Goal: Contribute content: Contribute content

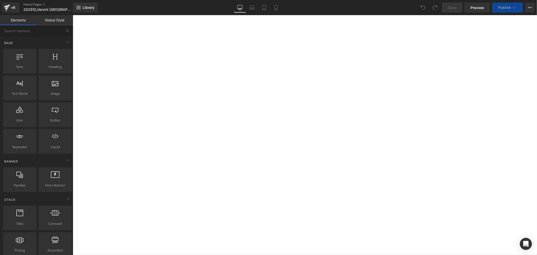
click at [73, 15] on icon at bounding box center [73, 15] width 0 height 0
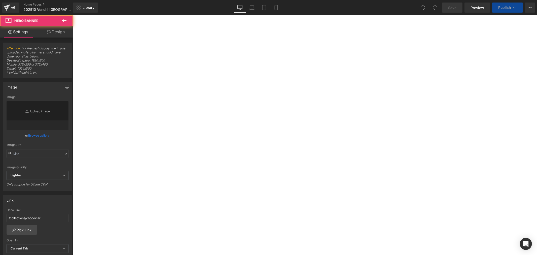
click at [73, 15] on div at bounding box center [73, 15] width 0 height 0
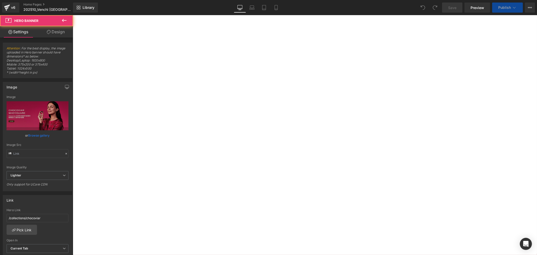
type input "[URL][DOMAIN_NAME]"
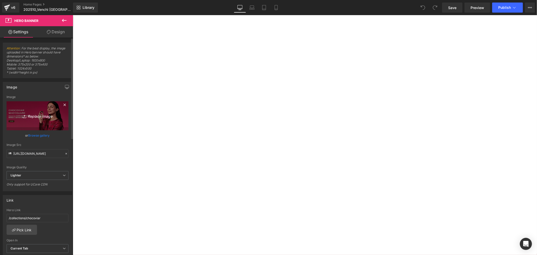
click at [40, 115] on icon "Replace Image" at bounding box center [37, 116] width 40 height 6
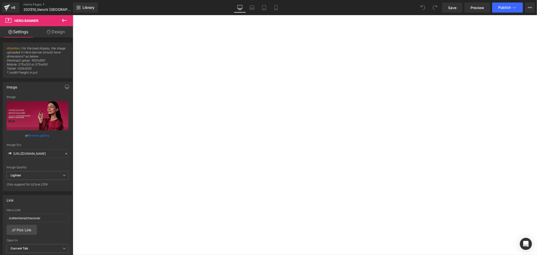
scroll to position [140, 0]
click at [73, 15] on div at bounding box center [73, 15] width 0 height 0
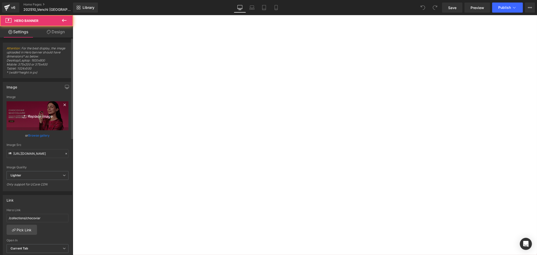
click at [46, 117] on icon "Replace Image" at bounding box center [37, 116] width 40 height 6
type input "C:\fakepath\OS hero BN_1920x800_新口味任選$999.jpg"
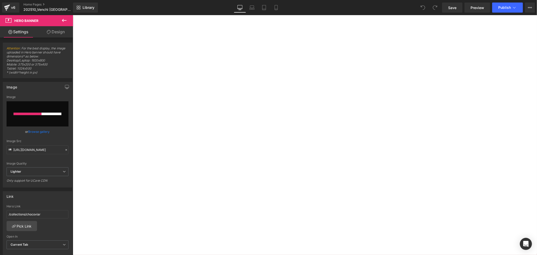
scroll to position [56, 0]
type input "[URL][DOMAIN_NAME]"
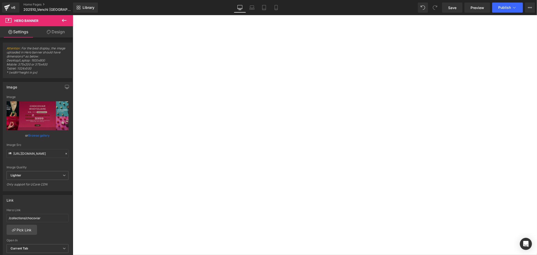
scroll to position [112, 0]
drag, startPoint x: 255, startPoint y: 6, endPoint x: 265, endPoint y: 12, distance: 11.7
click at [255, 6] on link "Laptop" at bounding box center [252, 8] width 12 height 10
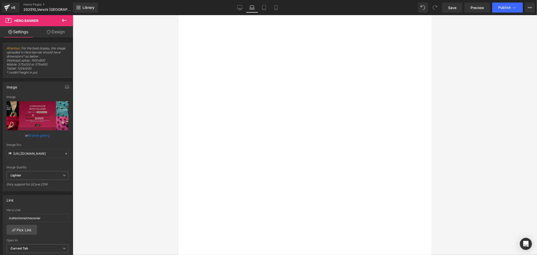
scroll to position [0, 0]
click at [178, 15] on button "›" at bounding box center [178, 15] width 0 height 0
click at [178, 15] on div at bounding box center [178, 15] width 0 height 0
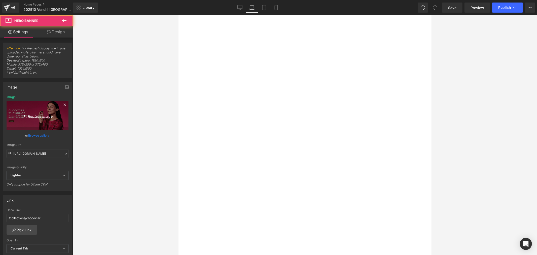
click at [43, 117] on icon "Replace Image" at bounding box center [37, 116] width 40 height 6
type input "C:\fakepath\OS hero BN_1920x800_新口味任選$999.jpg"
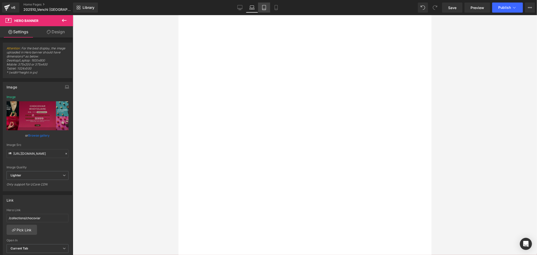
click at [265, 8] on icon at bounding box center [264, 7] width 5 height 5
type input "[URL][DOMAIN_NAME]"
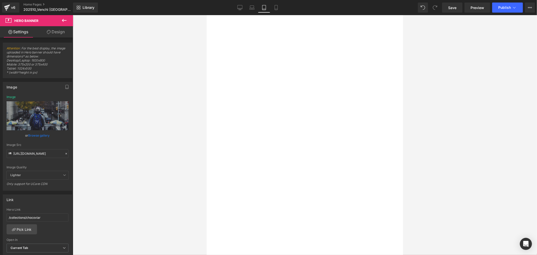
click at [207, 15] on button "›" at bounding box center [207, 15] width 0 height 0
click at [207, 15] on div at bounding box center [207, 15] width 0 height 0
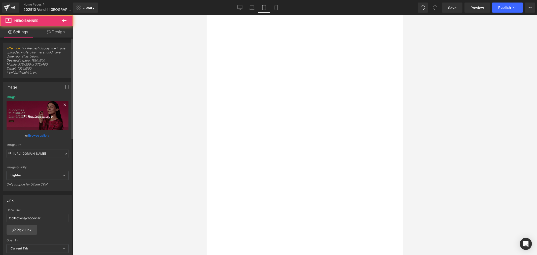
click at [36, 116] on icon "Replace Image" at bounding box center [37, 116] width 40 height 6
type input "C:\fakepath\OS hero BN_1920x800_新口味任選$999.jpg"
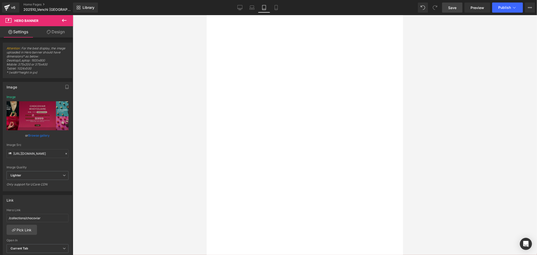
click at [447, 8] on link "Save" at bounding box center [452, 8] width 20 height 10
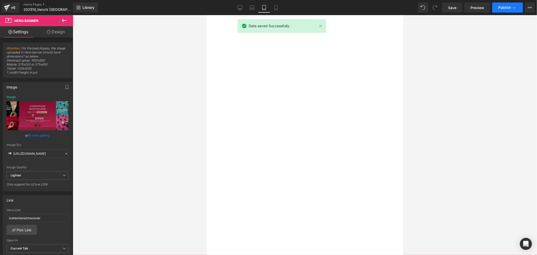
click at [502, 8] on span "Publish" at bounding box center [505, 8] width 13 height 4
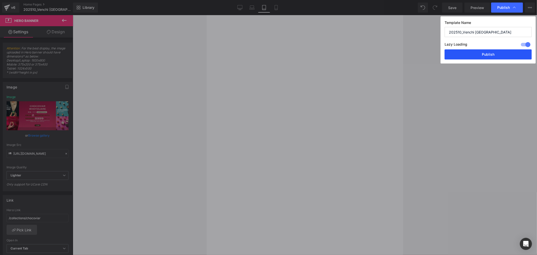
drag, startPoint x: 477, startPoint y: 55, endPoint x: 155, endPoint y: 47, distance: 322.6
click at [477, 55] on button "Publish" at bounding box center [488, 54] width 87 height 10
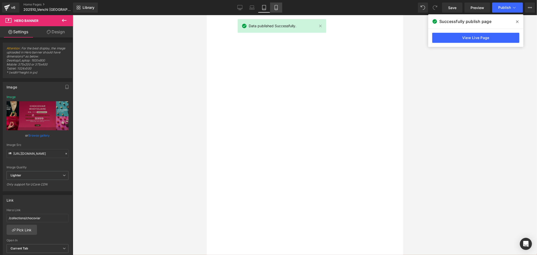
click at [278, 6] on icon at bounding box center [276, 7] width 5 height 5
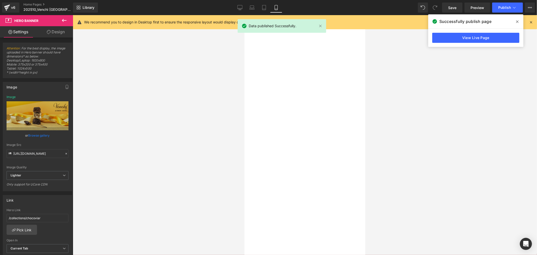
type input "[URL][DOMAIN_NAME]"
click at [244, 15] on button "›" at bounding box center [244, 15] width 0 height 0
click at [244, 15] on div at bounding box center [244, 15] width 0 height 0
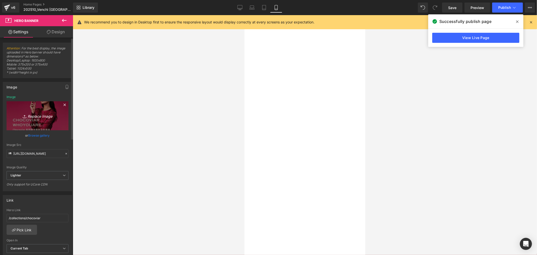
click at [42, 115] on icon "Replace Image" at bounding box center [37, 116] width 40 height 6
type input "C:\fakepath\手機板OS hero BN_1000x1000_常態_新口味任選$999.jpg"
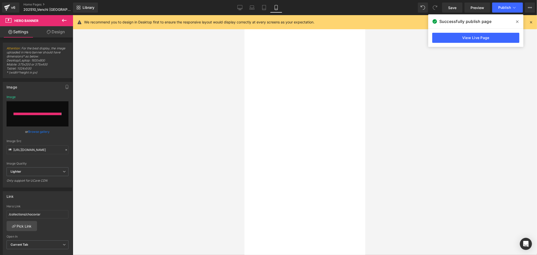
type input "[URL][DOMAIN_NAME]"
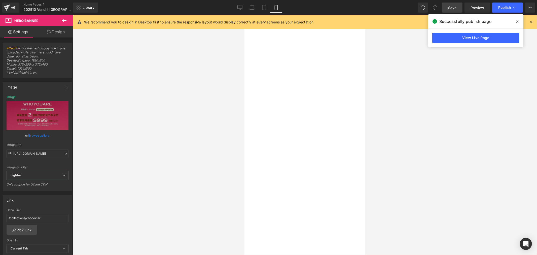
click at [457, 6] on link "Save" at bounding box center [452, 8] width 20 height 10
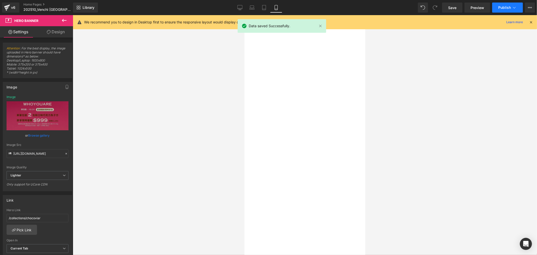
click at [505, 7] on span "Publish" at bounding box center [505, 8] width 13 height 4
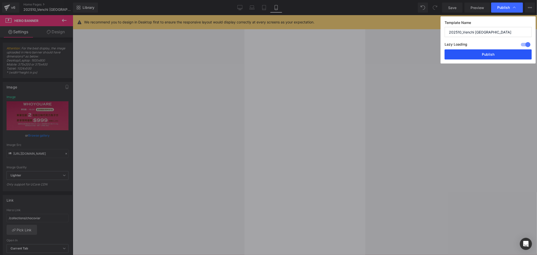
click at [490, 51] on button "Publish" at bounding box center [488, 54] width 87 height 10
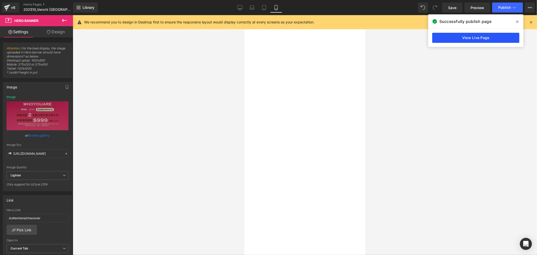
click at [464, 38] on link "View Live Page" at bounding box center [476, 38] width 87 height 10
